Goal: Check status: Check status

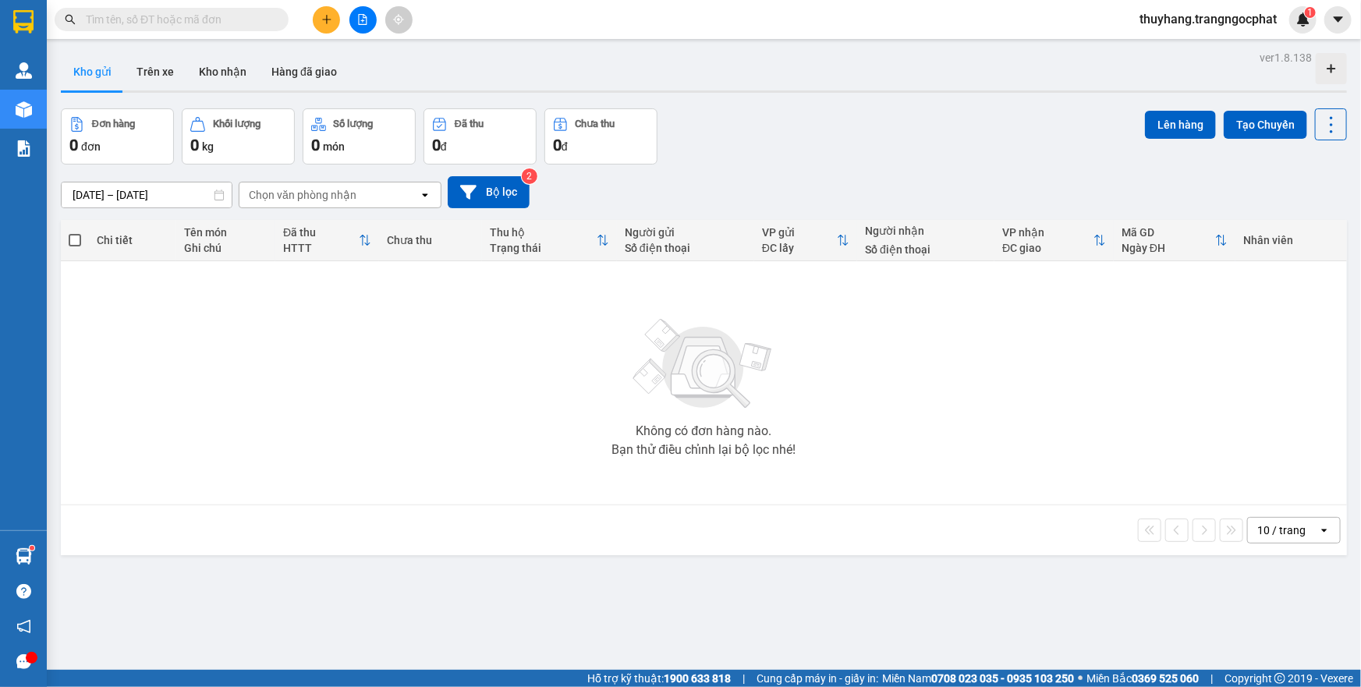
scroll to position [71, 0]
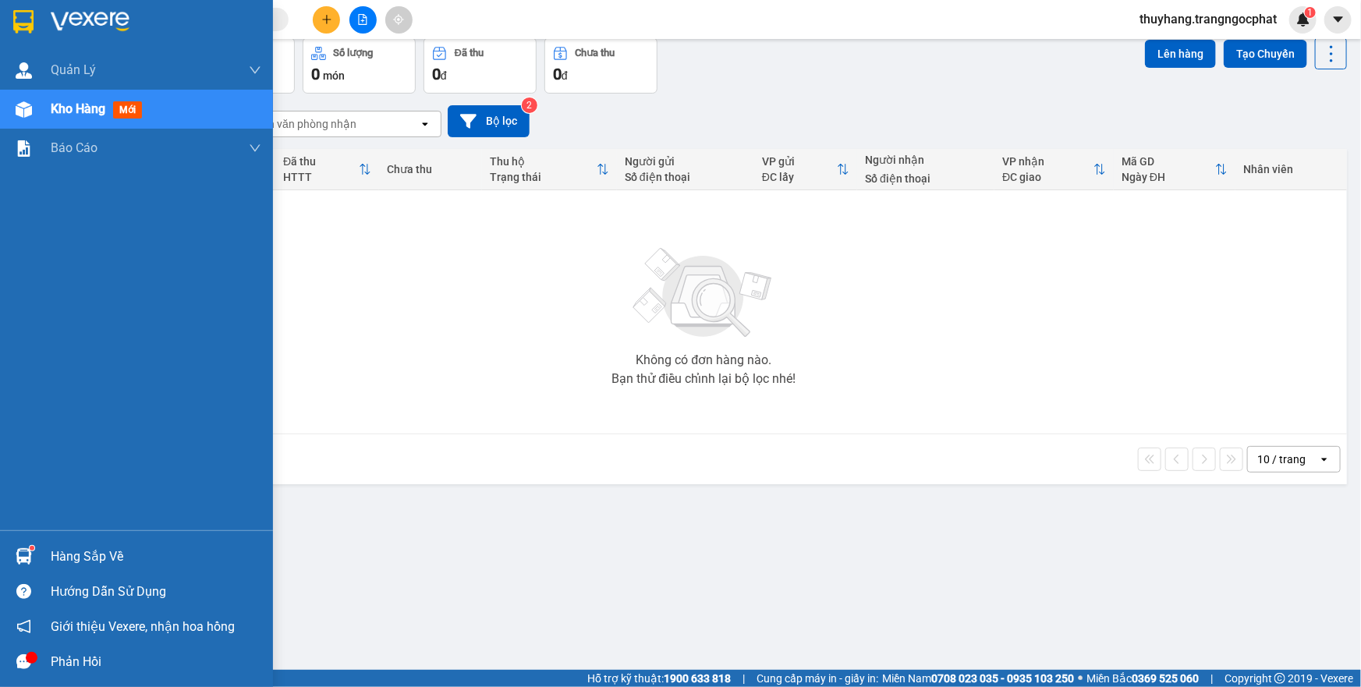
click at [84, 559] on div "Hàng sắp về" at bounding box center [156, 556] width 211 height 23
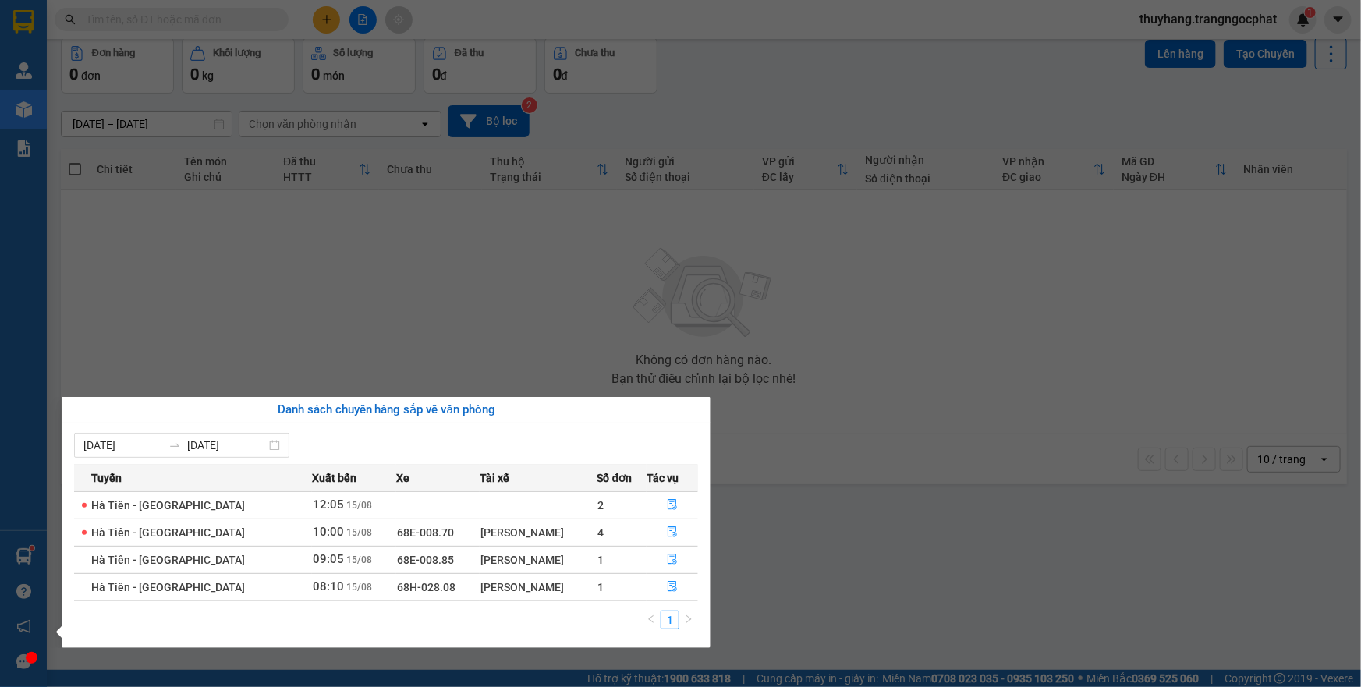
click at [313, 537] on span "10:00" at bounding box center [328, 532] width 31 height 14
click at [389, 311] on section "Kết quả tìm kiếm ( 0 ) Bộ lọc No Data thuyhang.trangngocphat 1 Quản [PERSON_NAM…" at bounding box center [680, 343] width 1361 height 687
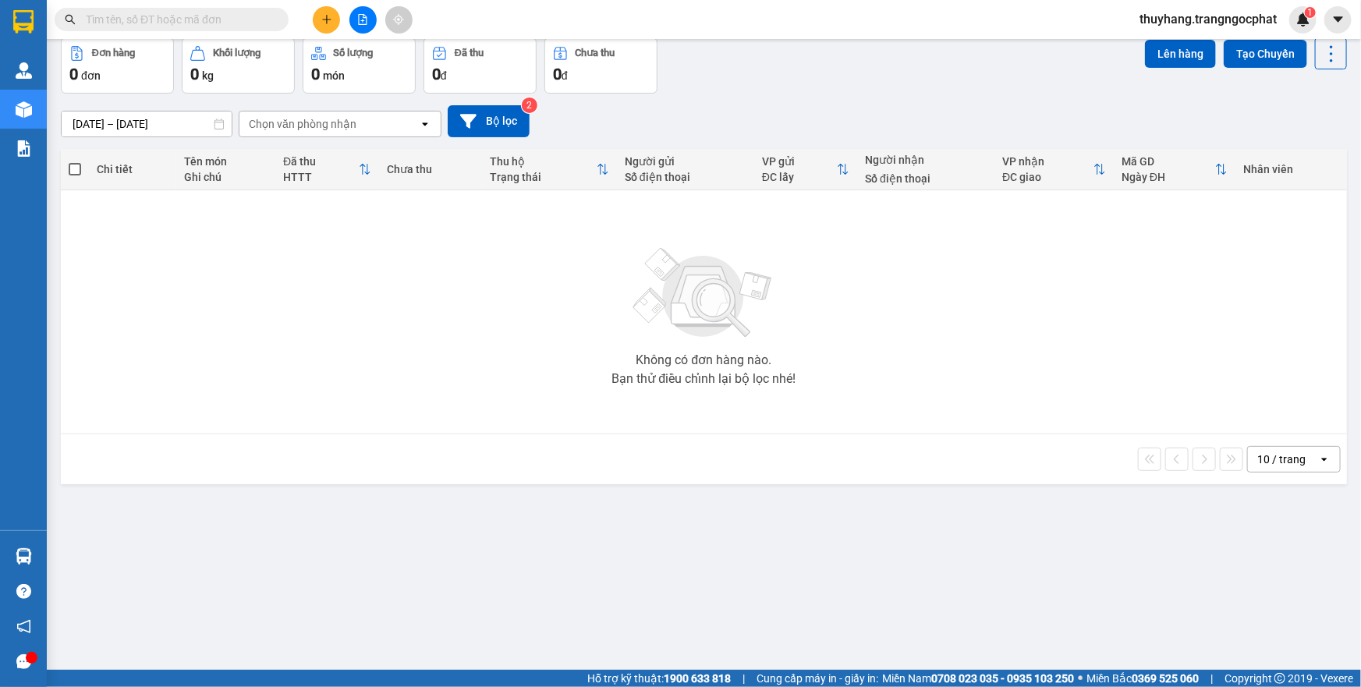
scroll to position [0, 0]
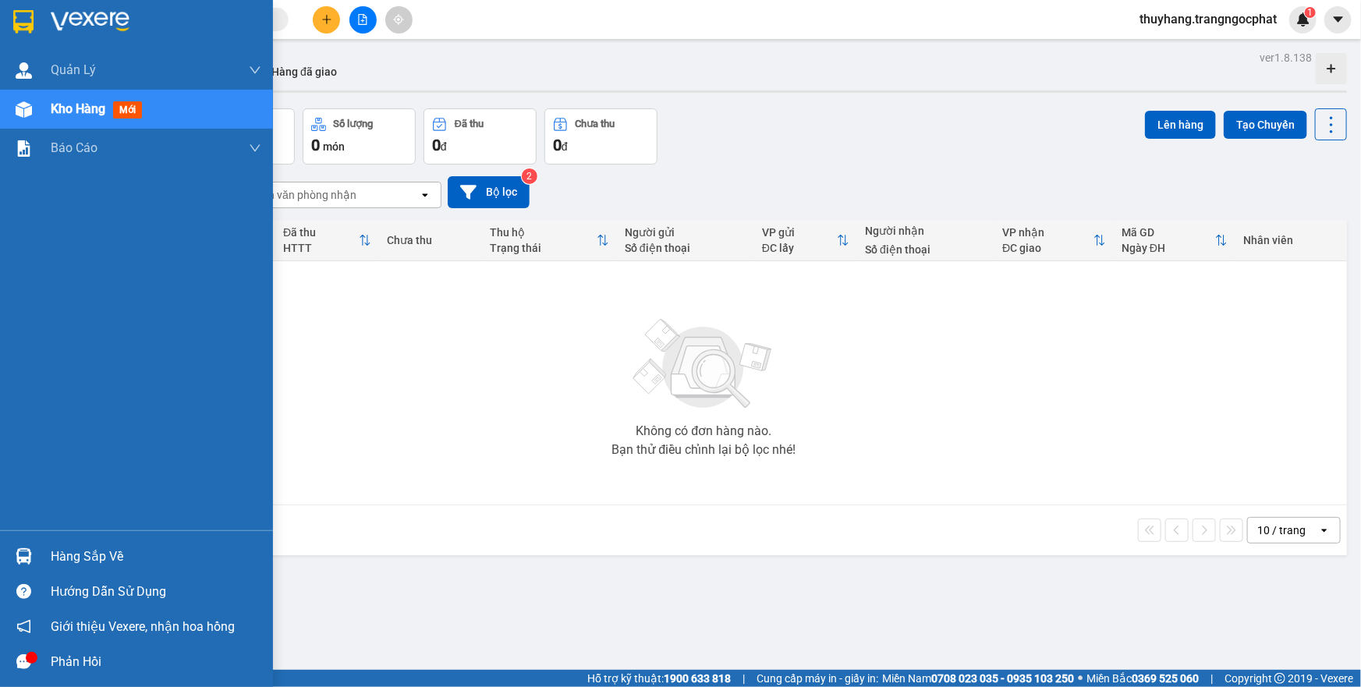
click at [23, 552] on img at bounding box center [24, 556] width 16 height 16
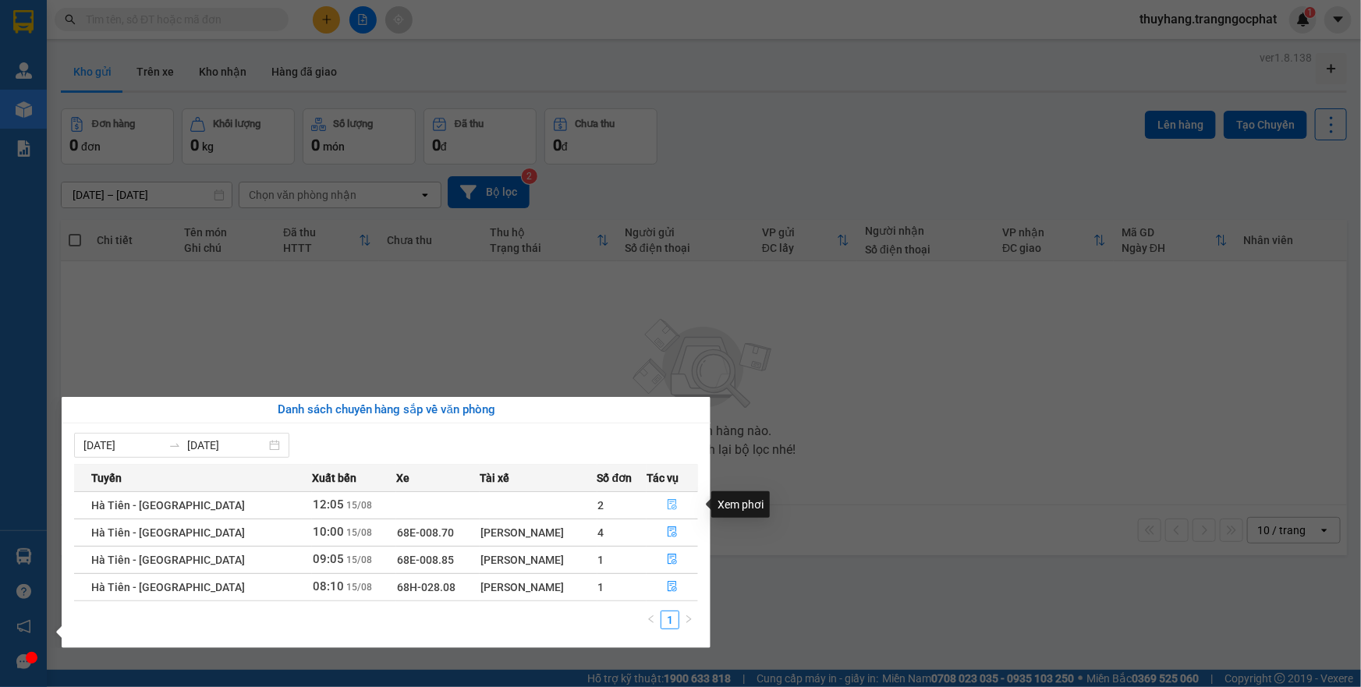
click at [670, 505] on icon "file-done" at bounding box center [672, 504] width 11 height 11
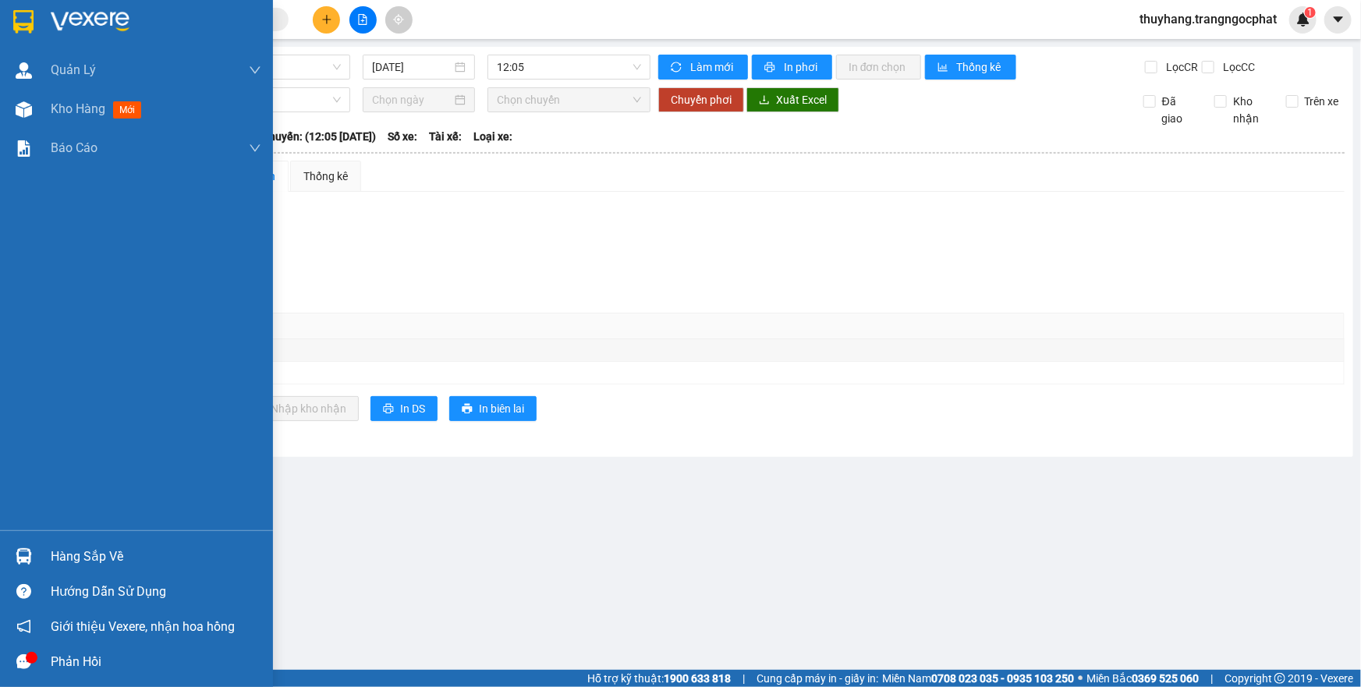
click at [78, 550] on div "Hàng sắp về" at bounding box center [156, 556] width 211 height 23
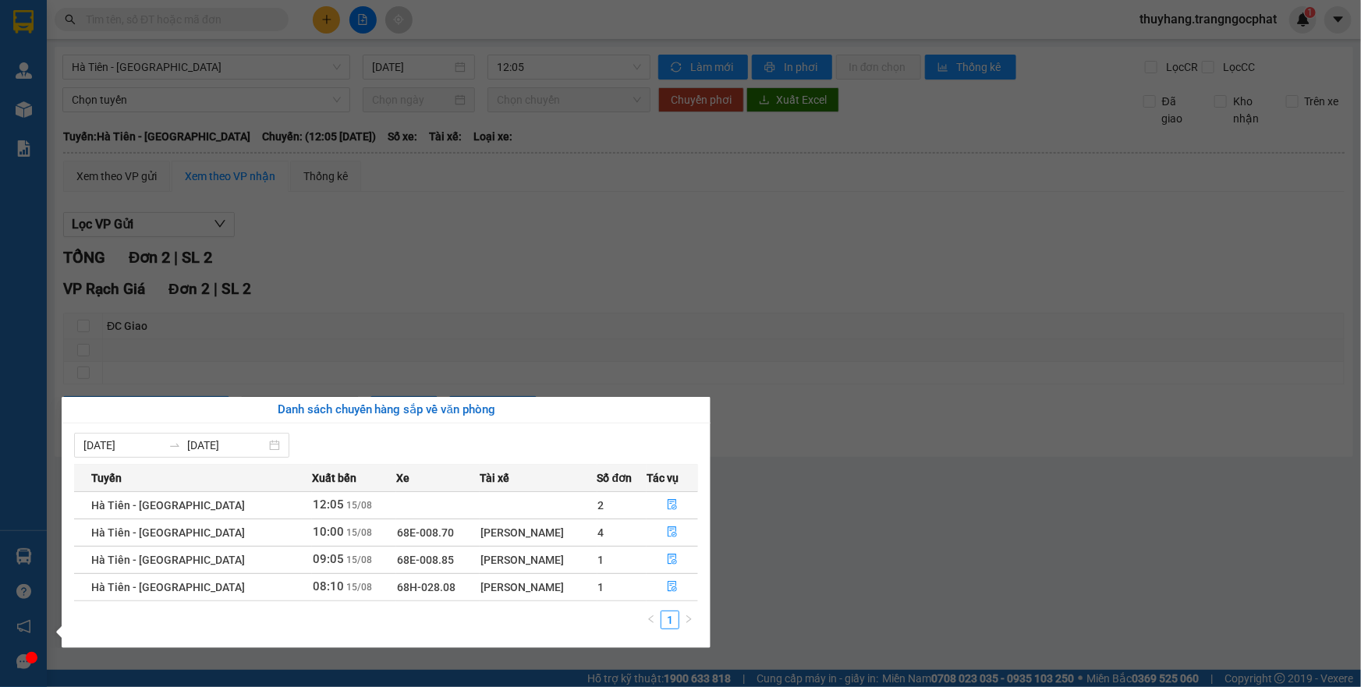
click at [313, 538] on span "10:00 [DATE]" at bounding box center [342, 532] width 59 height 12
click at [667, 532] on icon "file-done" at bounding box center [672, 531] width 11 height 11
